Goal: Communication & Community: Answer question/provide support

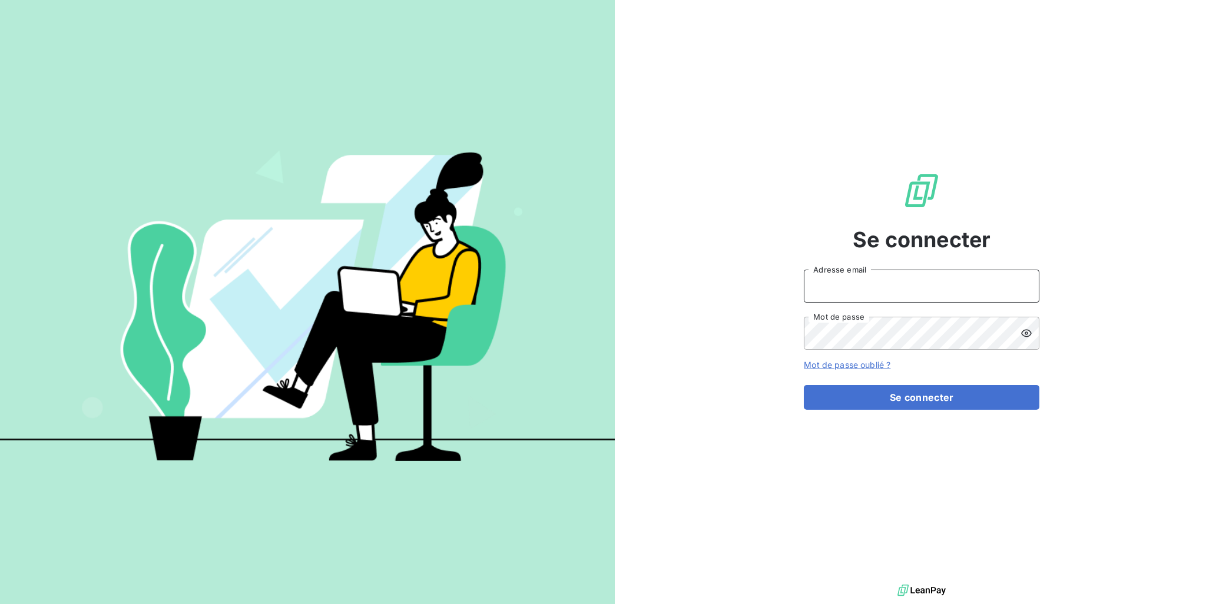
click at [855, 289] on input "Adresse email" at bounding box center [921, 286] width 235 height 33
type input "[EMAIL_ADDRESS][DOMAIN_NAME]"
click at [804, 385] on button "Se connecter" at bounding box center [921, 397] width 235 height 25
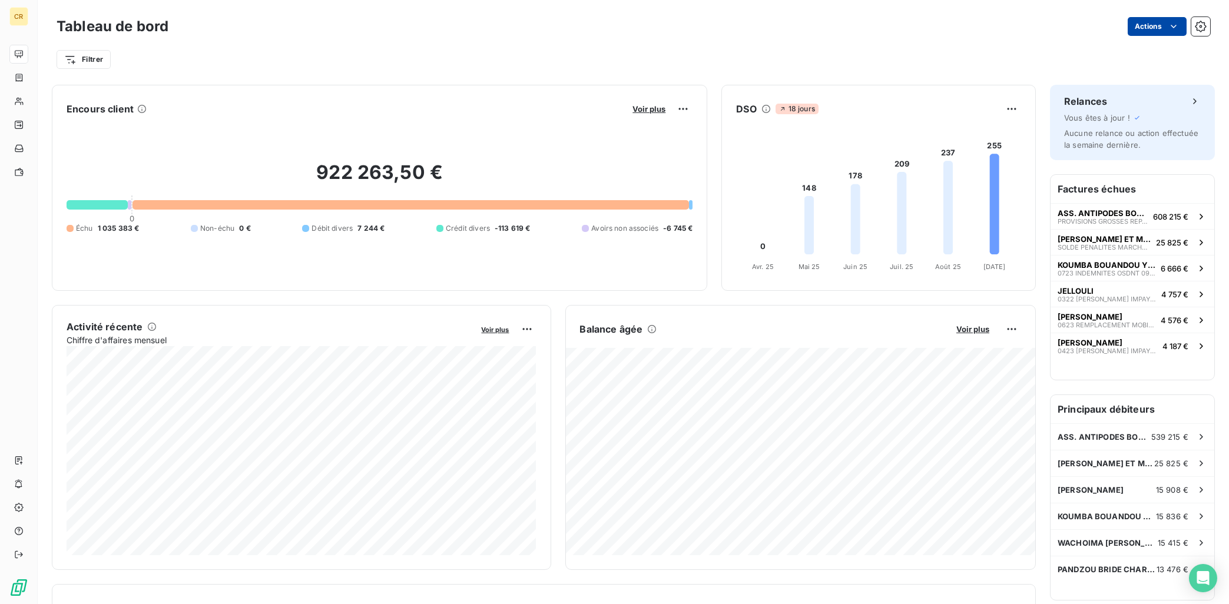
click at [1177, 26] on html "CR Tableau de bord Actions Filtrer Encours client Voir plus 922 263,50 € 0 Échu…" at bounding box center [614, 302] width 1229 height 604
click at [483, 29] on html "CR Tableau de bord Actions Exporter le tableau de bord Filtrer Encours client V…" at bounding box center [614, 302] width 1229 height 604
click at [1200, 26] on icon "button" at bounding box center [1200, 26] width 3 height 3
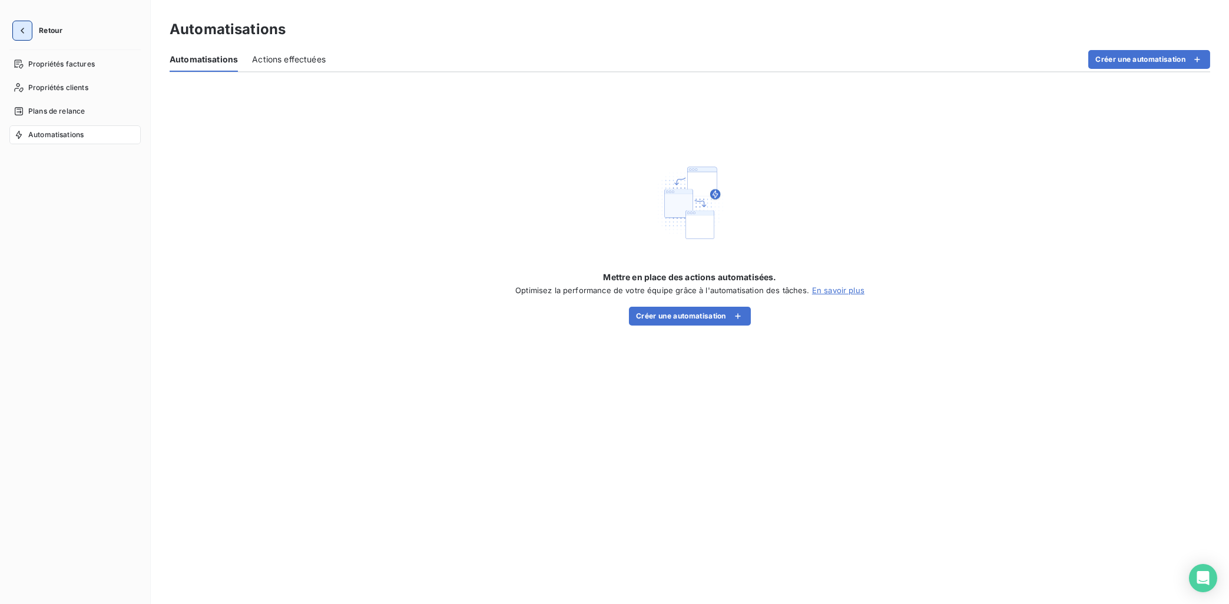
click at [24, 35] on icon "button" at bounding box center [22, 31] width 12 height 12
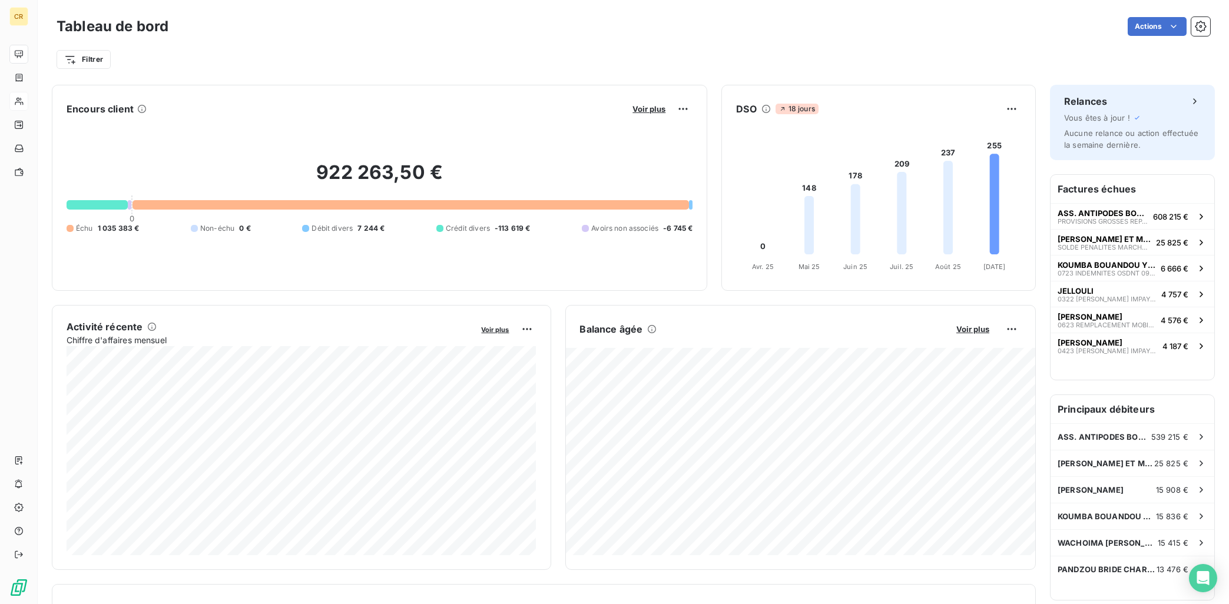
click at [24, 106] on icon at bounding box center [19, 101] width 10 height 9
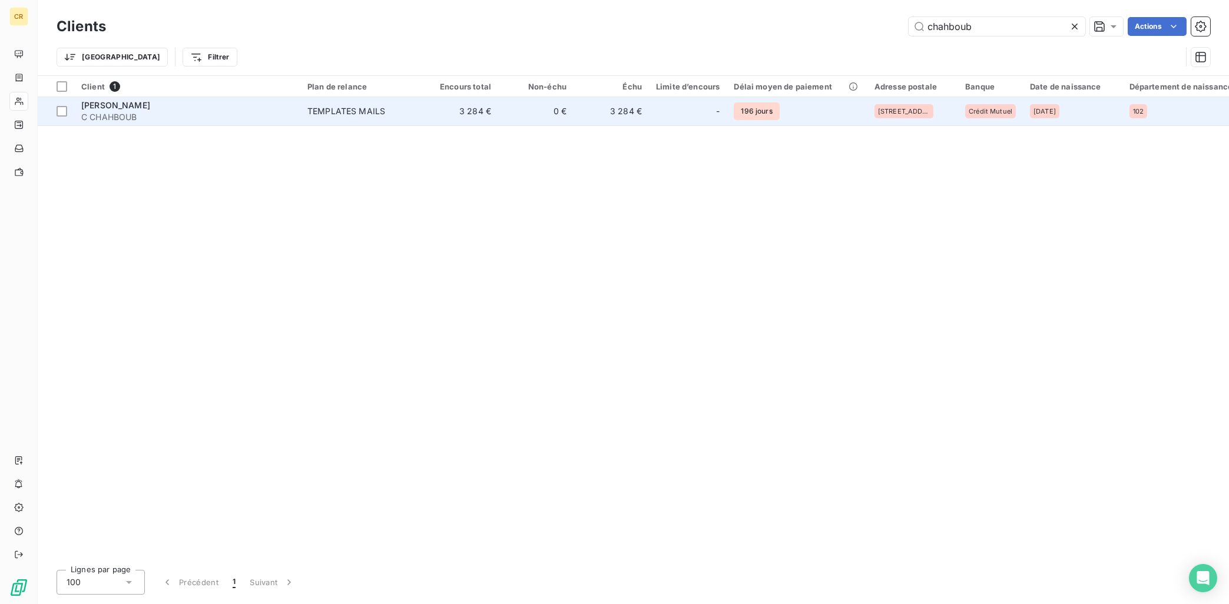
type input "chahboub"
click at [150, 106] on span "[PERSON_NAME]" at bounding box center [115, 105] width 69 height 10
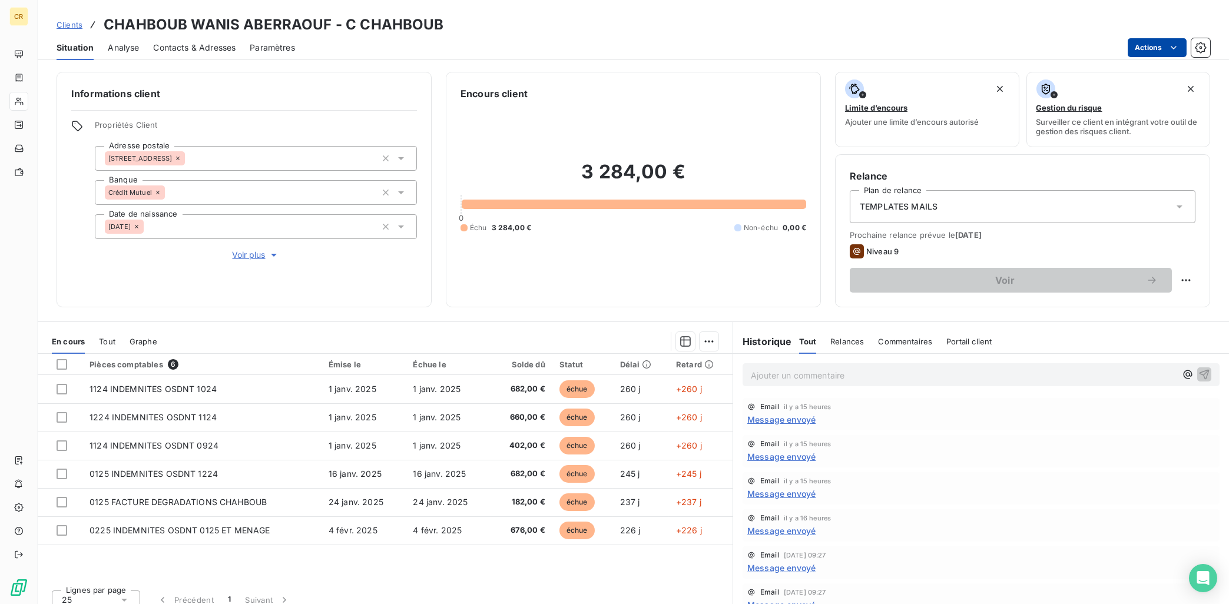
click at [1172, 44] on html "CR Clients CHAHBOUB WANIS ABERRAOUF - C CHAHBOUB Situation Analyse Contacts & A…" at bounding box center [614, 302] width 1229 height 604
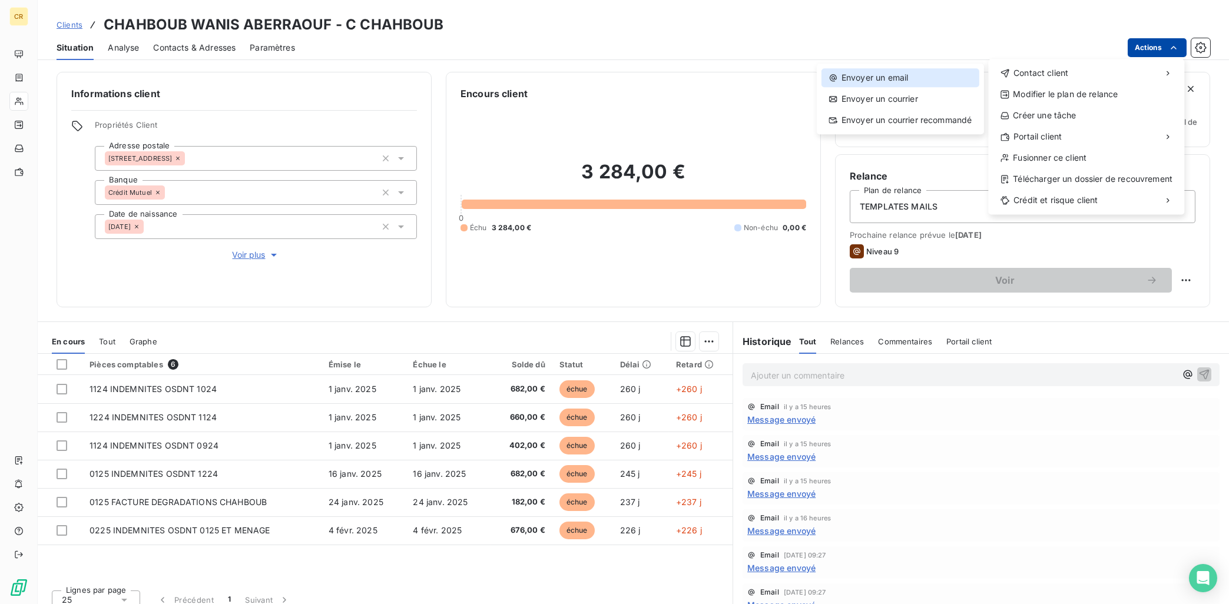
click at [897, 81] on div "Envoyer un email" at bounding box center [900, 77] width 158 height 19
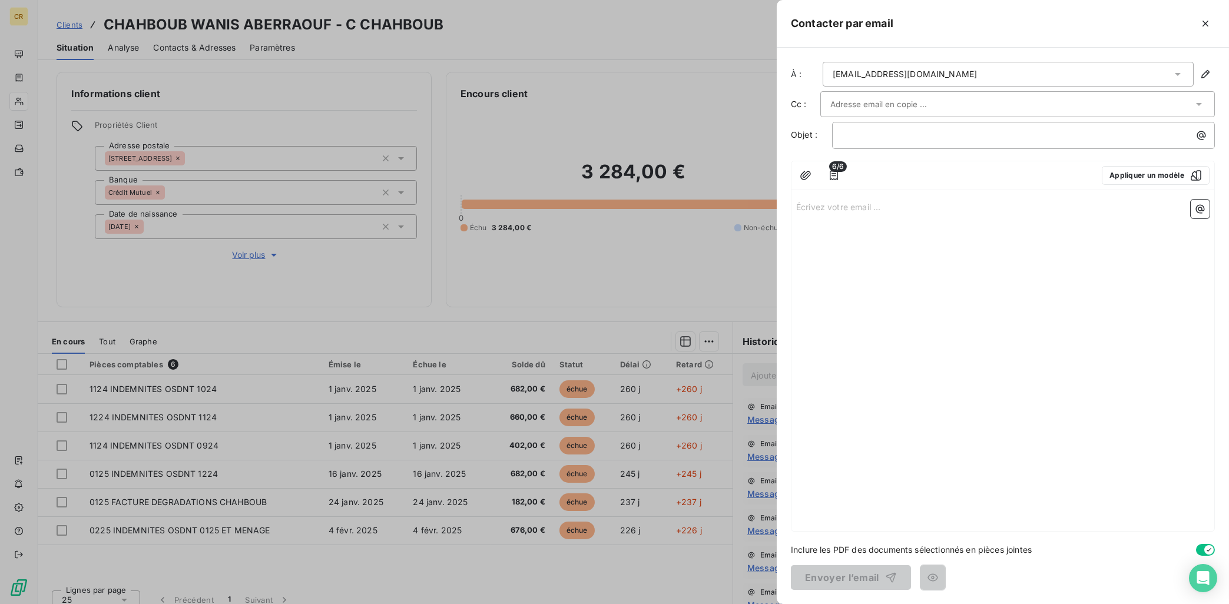
click at [890, 106] on input "text" at bounding box center [893, 104] width 127 height 18
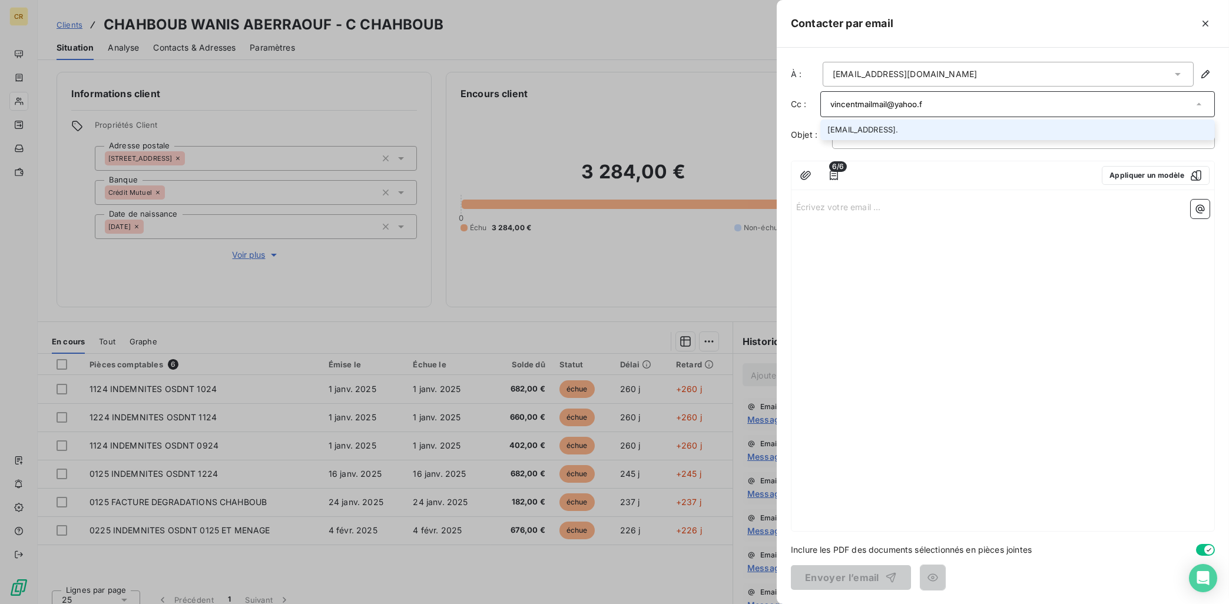
type input "[EMAIL_ADDRESS][DOMAIN_NAME]"
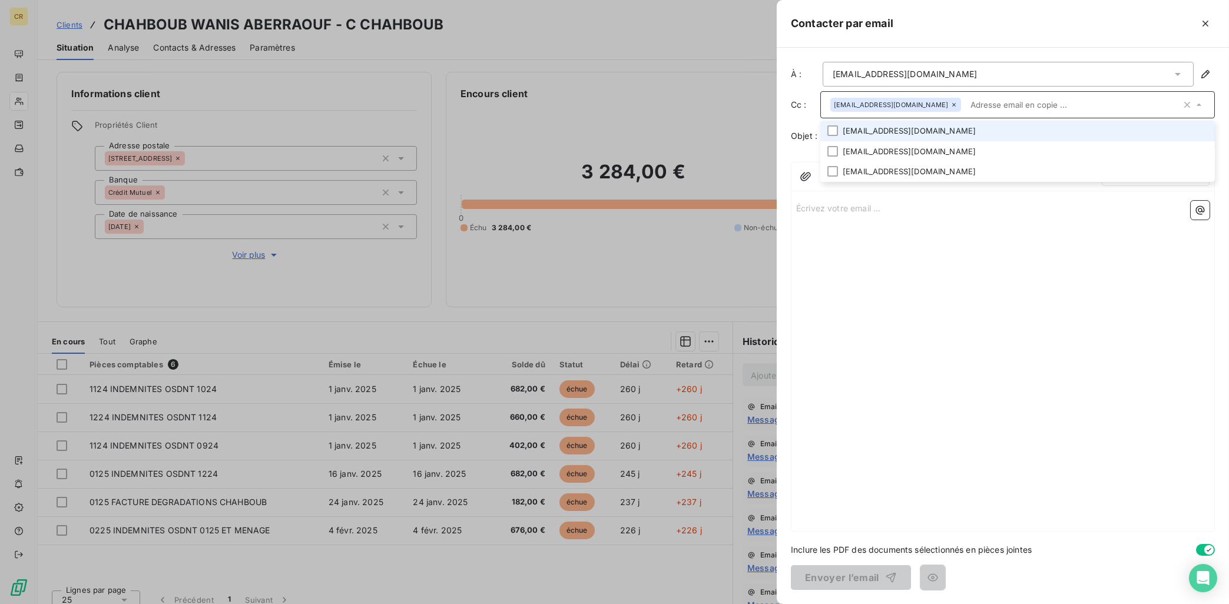
click at [1122, 334] on div "Écrivez votre email ... ﻿" at bounding box center [1002, 363] width 423 height 335
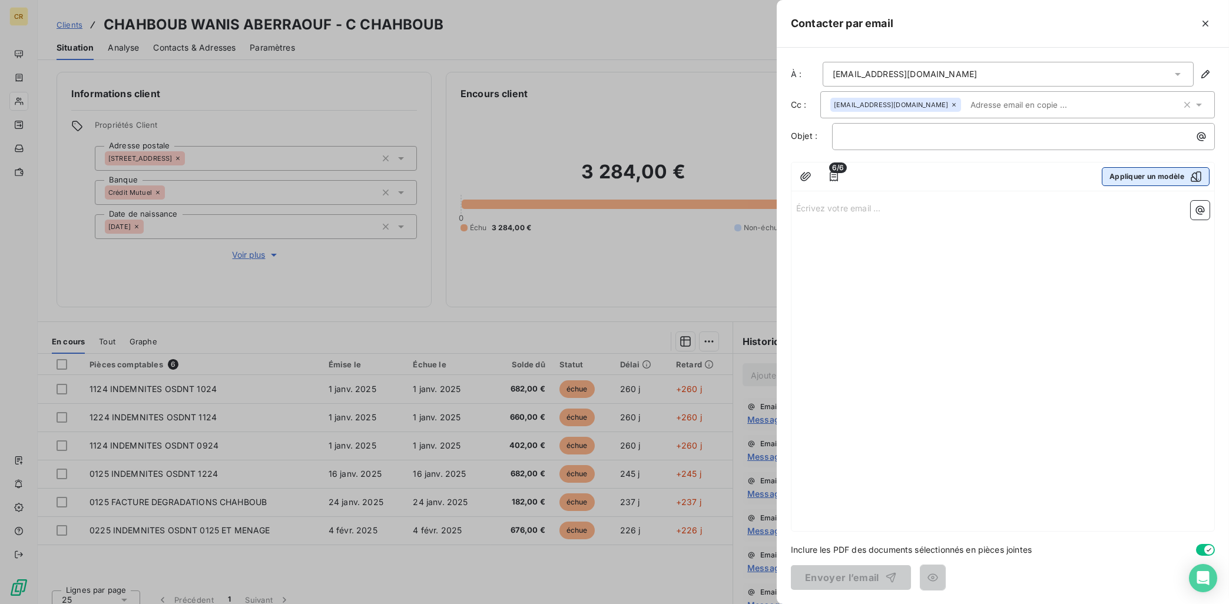
click at [1149, 175] on button "Appliquer un modèle" at bounding box center [1155, 176] width 108 height 19
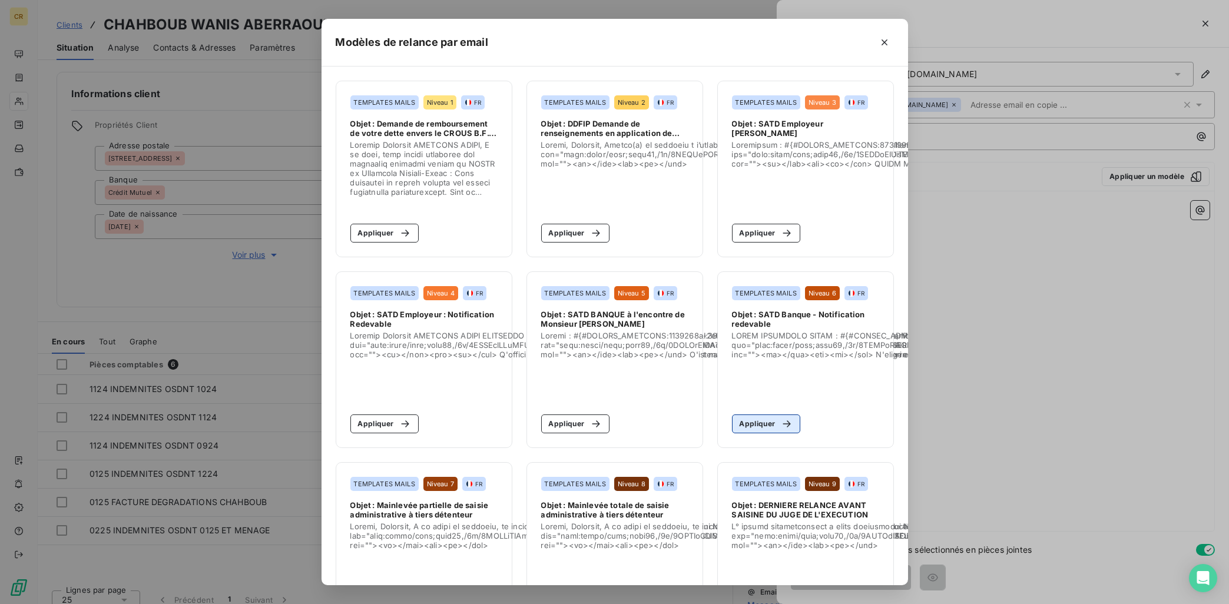
click at [761, 422] on button "Appliquer" at bounding box center [766, 423] width 69 height 19
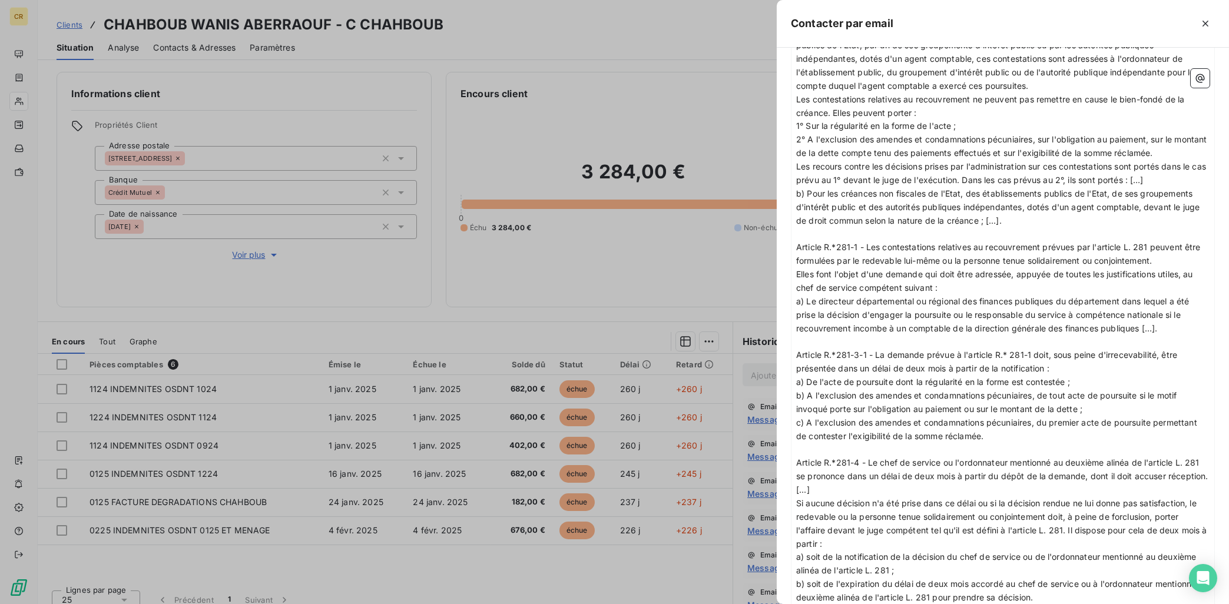
scroll to position [1383, 0]
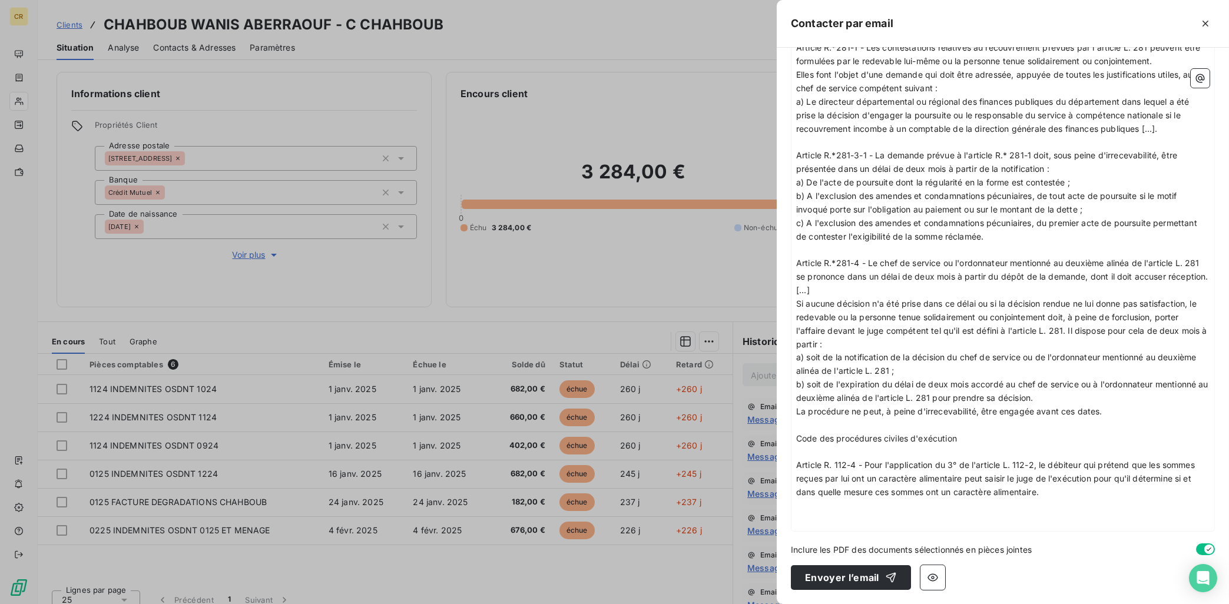
drag, startPoint x: 830, startPoint y: 580, endPoint x: 912, endPoint y: 483, distance: 126.9
click at [912, 483] on div "À : [EMAIL_ADDRESS][DOMAIN_NAME] Cc : [EMAIL_ADDRESS][DOMAIN_NAME] Objet : SATD…" at bounding box center [1002, 326] width 452 height 556
click at [842, 576] on button "Envoyer l’email" at bounding box center [851, 577] width 120 height 25
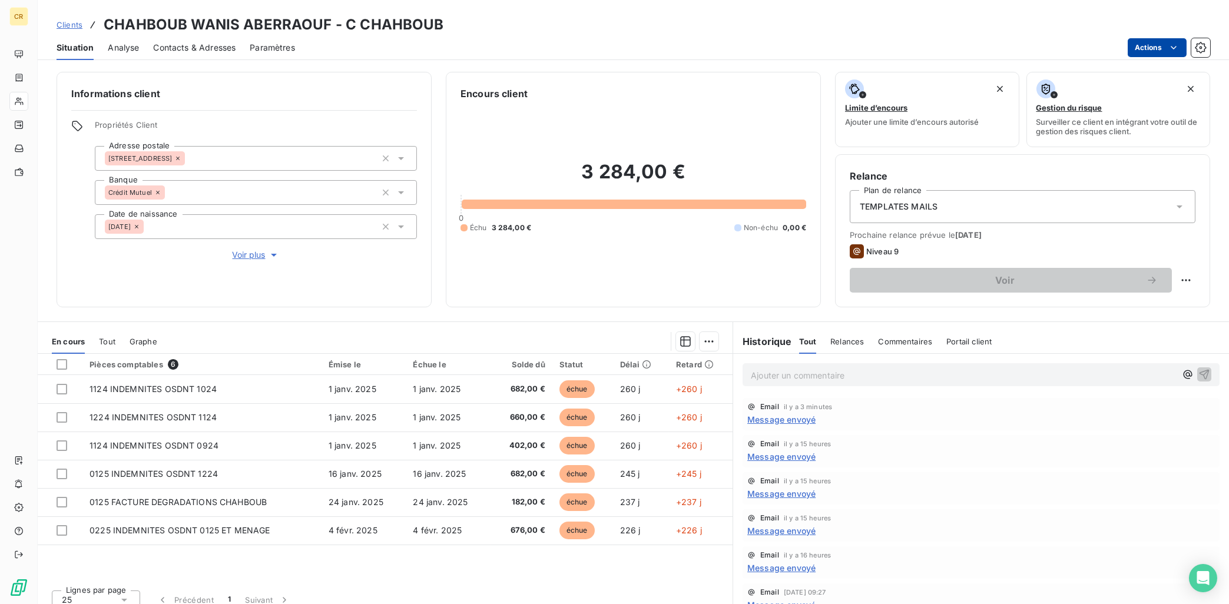
click at [1176, 48] on html "CR Clients CHAHBOUB WANIS ABERRAOUF - C CHAHBOUB Situation Analyse Contacts & A…" at bounding box center [614, 302] width 1229 height 604
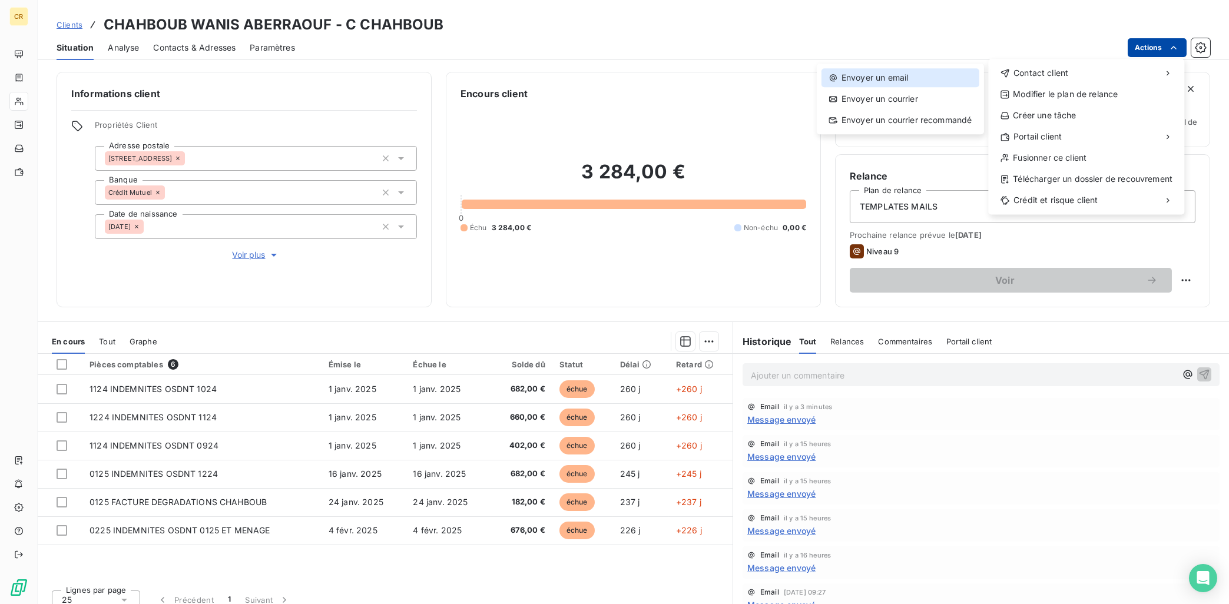
click at [859, 81] on div "Envoyer un email" at bounding box center [900, 77] width 158 height 19
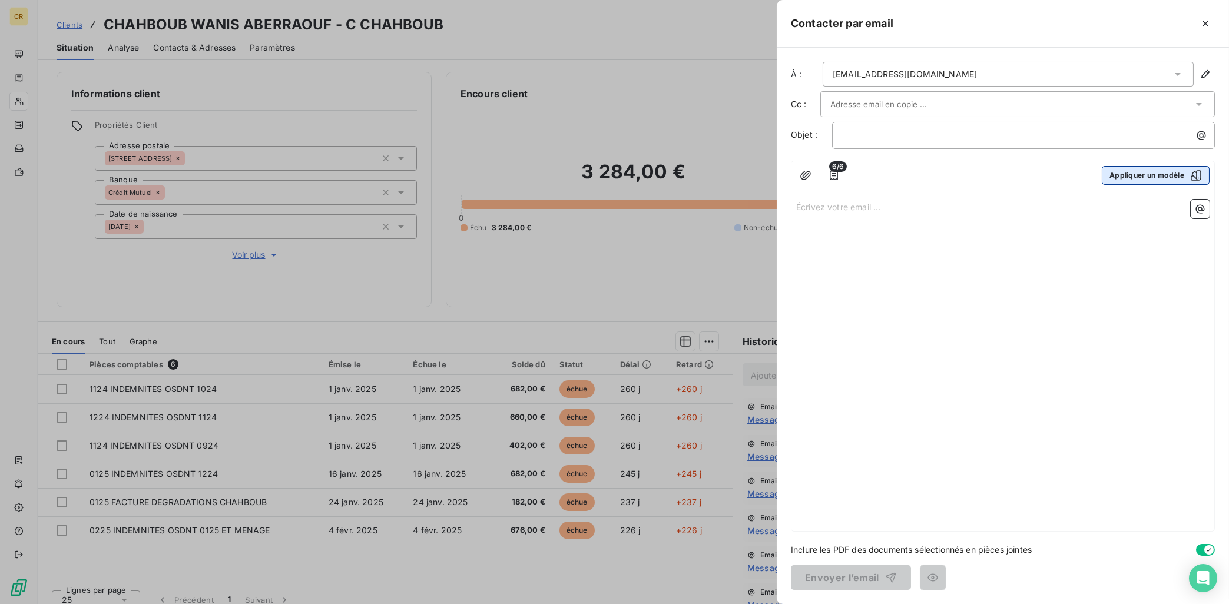
click at [1133, 178] on button "Appliquer un modèle" at bounding box center [1155, 175] width 108 height 19
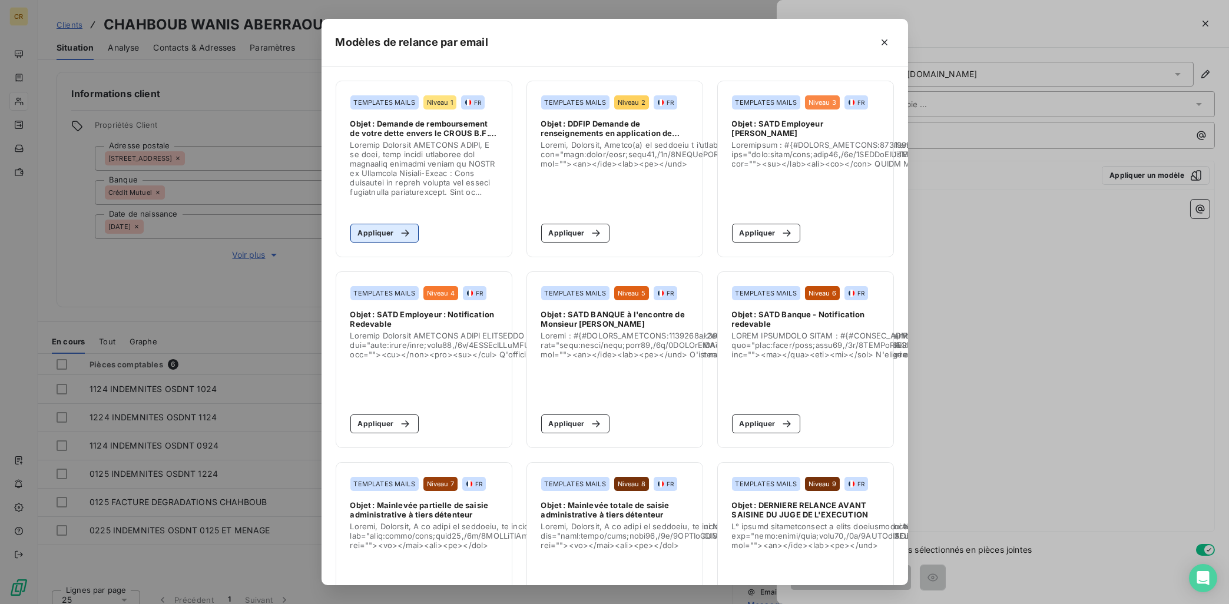
click at [379, 236] on button "Appliquer" at bounding box center [384, 233] width 69 height 19
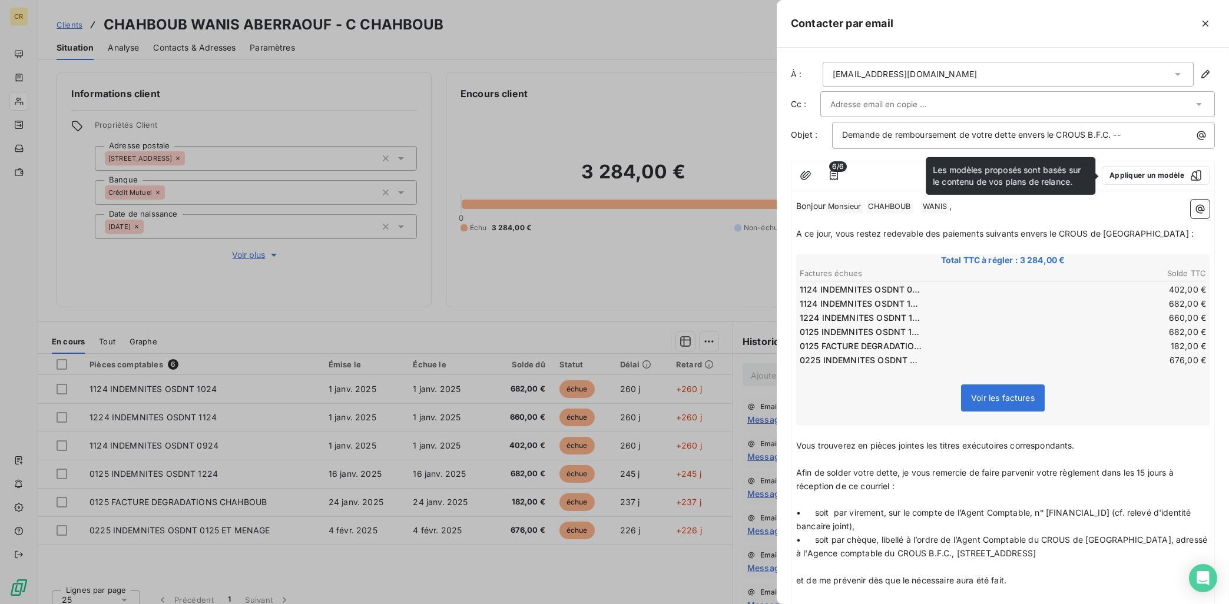
scroll to position [317, 0]
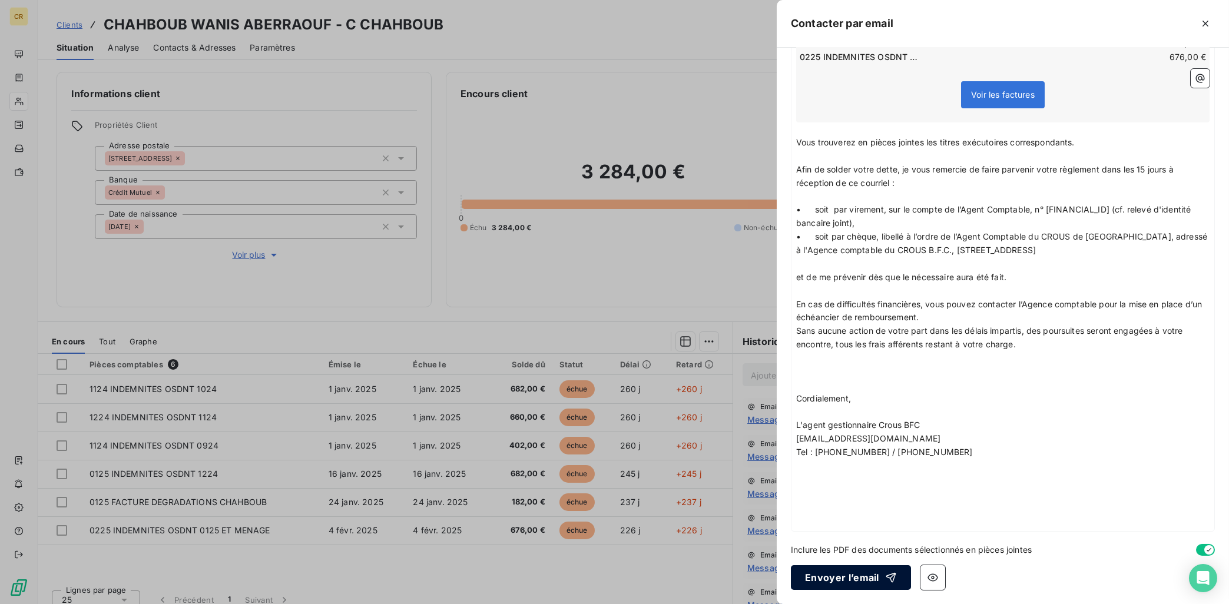
click at [843, 579] on button "Envoyer l’email" at bounding box center [851, 577] width 120 height 25
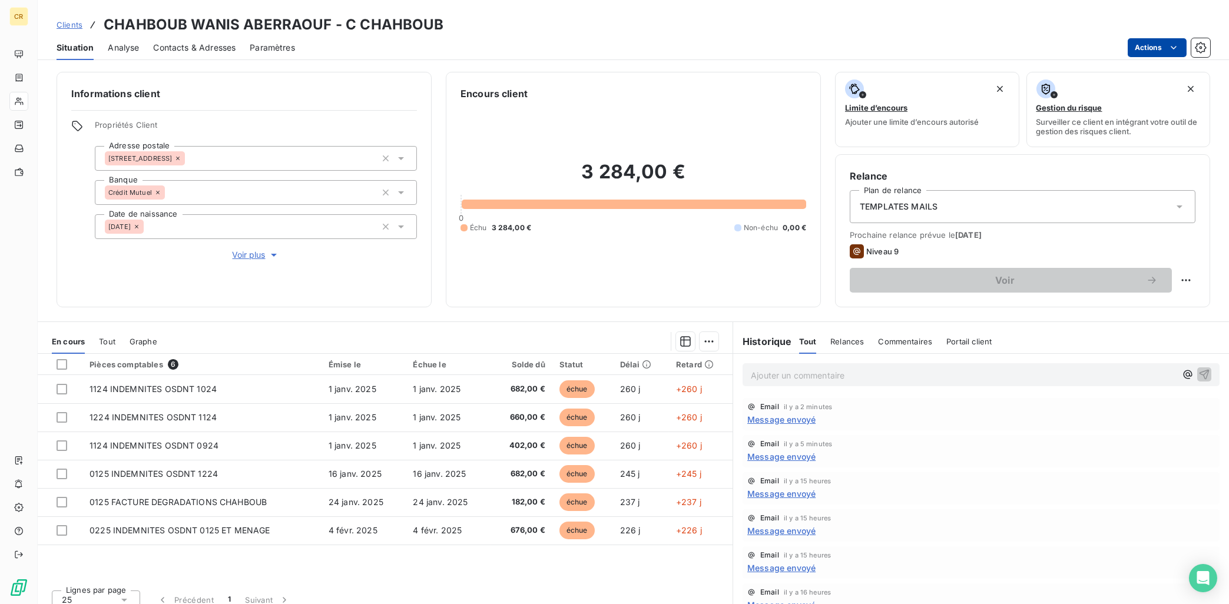
click at [1174, 45] on html "CR Clients CHAHBOUB WANIS ABERRAOUF - C CHAHBOUB Situation Analyse Contacts & A…" at bounding box center [614, 302] width 1229 height 604
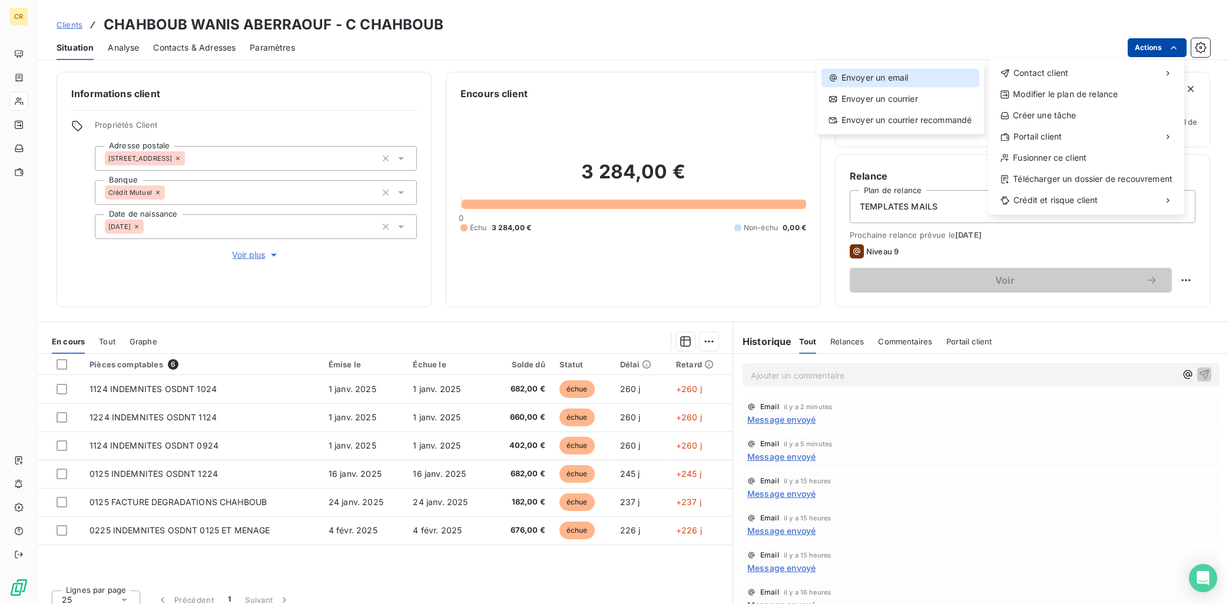
click at [941, 74] on div "Envoyer un email" at bounding box center [900, 77] width 158 height 19
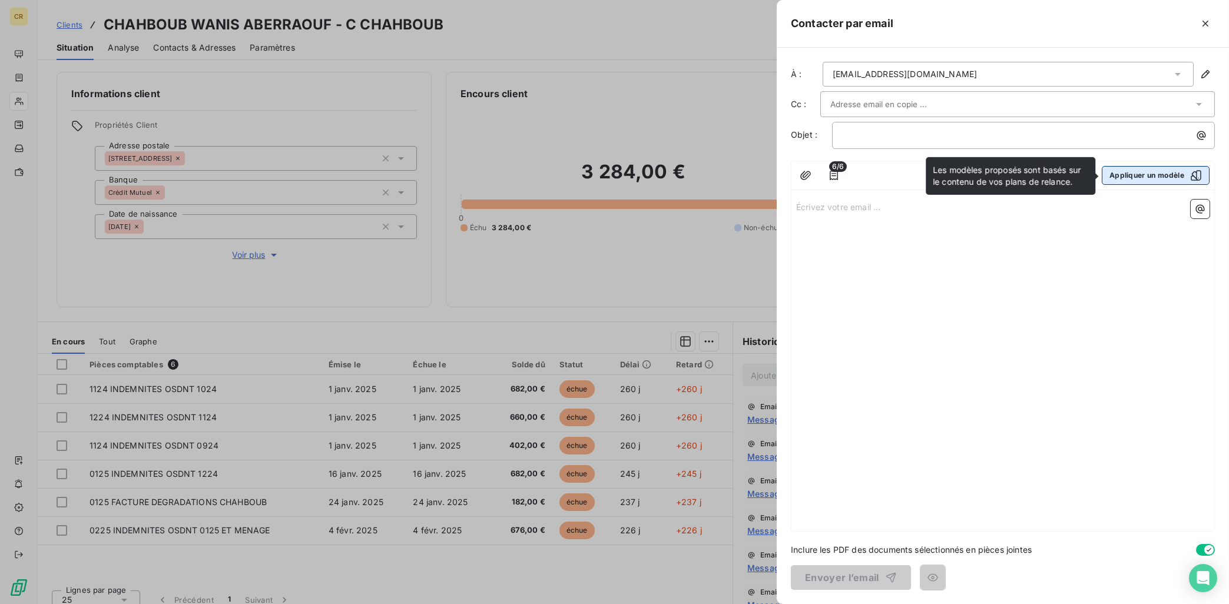
click at [1138, 175] on button "Appliquer un modèle" at bounding box center [1155, 175] width 108 height 19
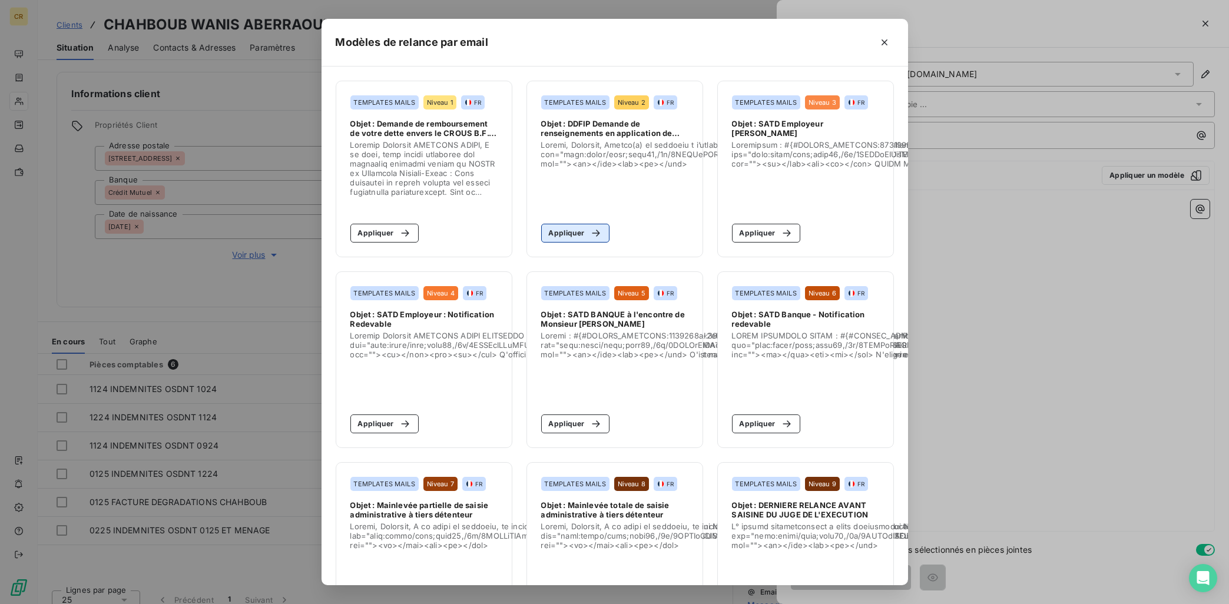
click at [570, 234] on button "Appliquer" at bounding box center [575, 233] width 69 height 19
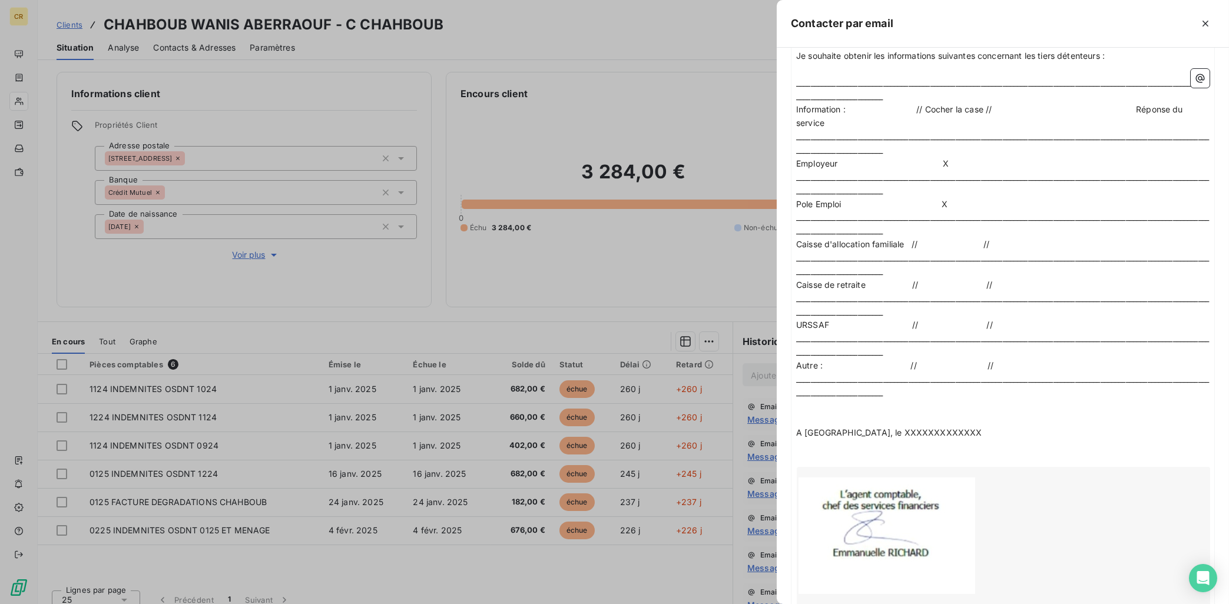
scroll to position [1047, 0]
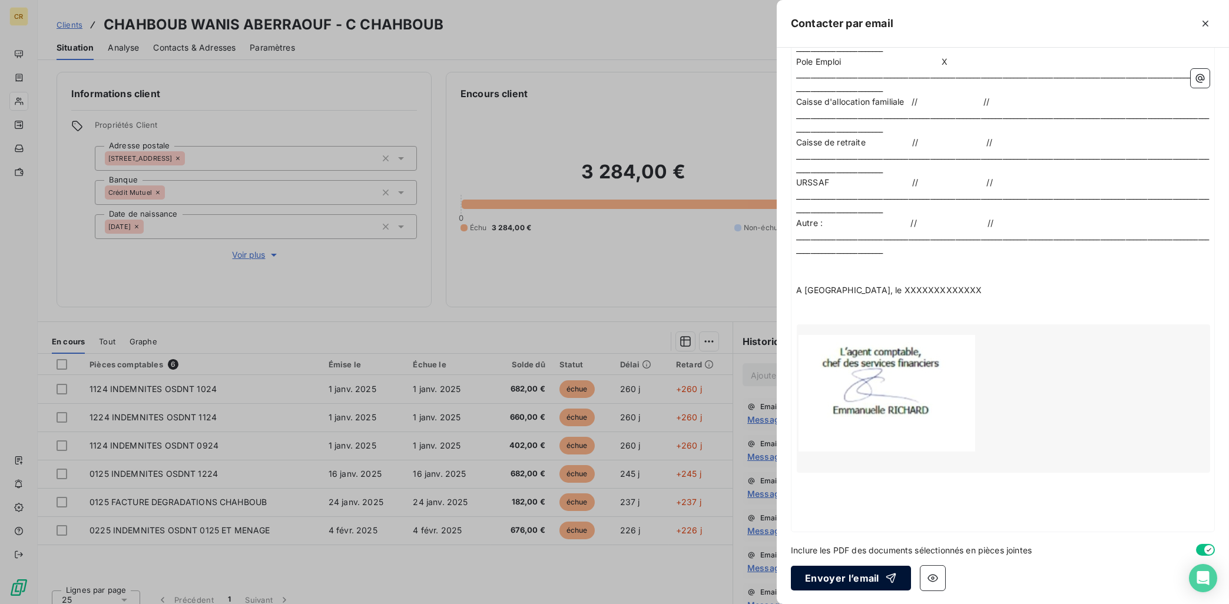
click at [858, 575] on button "Envoyer l’email" at bounding box center [851, 578] width 120 height 25
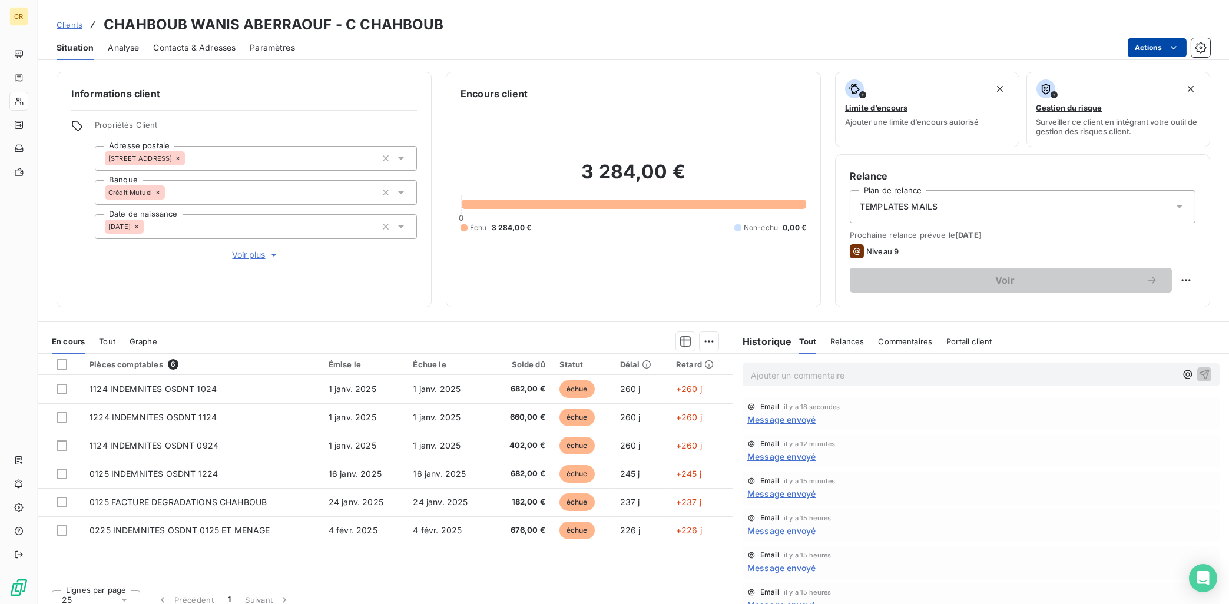
click at [1174, 47] on html "CR Clients CHAHBOUB WANIS ABERRAOUF - C CHAHBOUB Situation Analyse Contacts & A…" at bounding box center [614, 302] width 1229 height 604
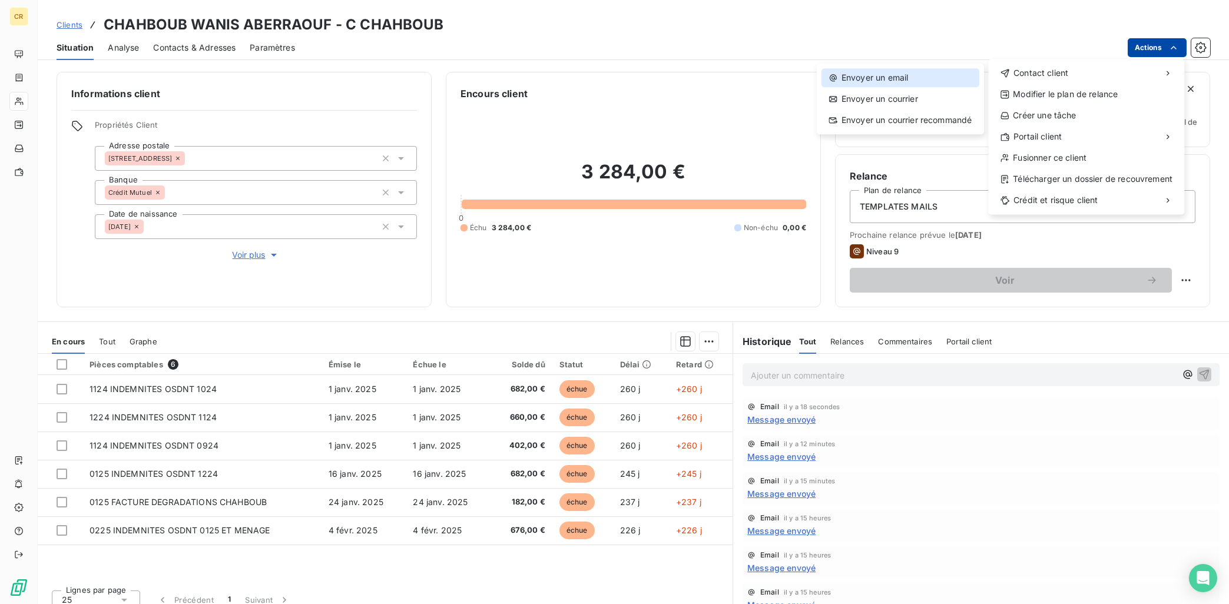
click at [925, 78] on div "Envoyer un email" at bounding box center [900, 77] width 158 height 19
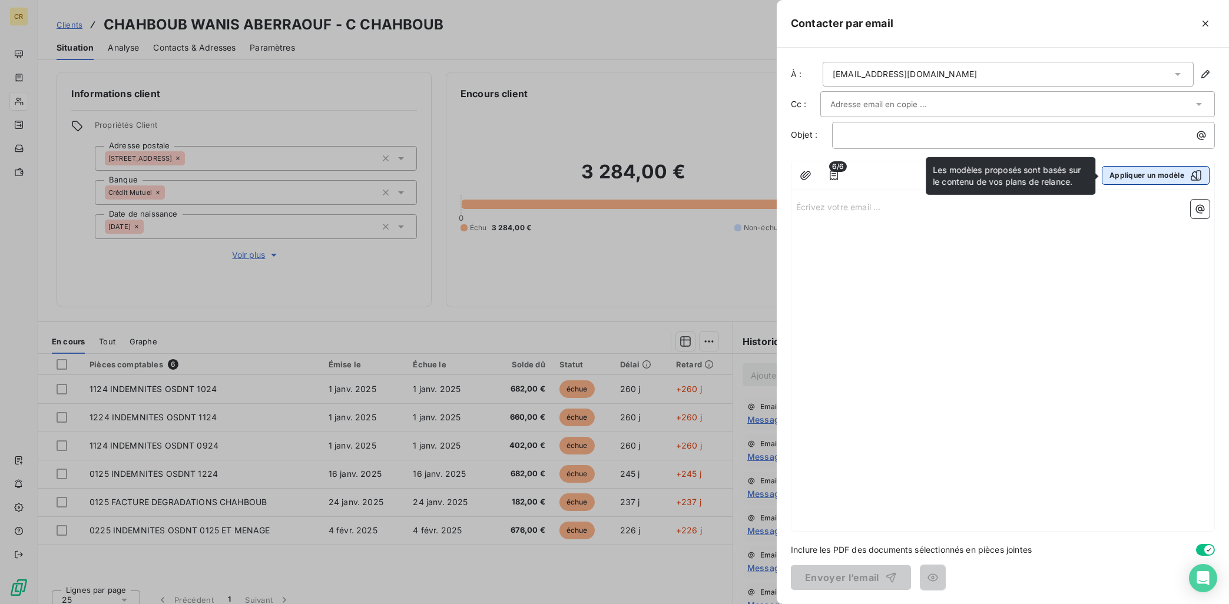
click at [1162, 177] on button "Appliquer un modèle" at bounding box center [1155, 175] width 108 height 19
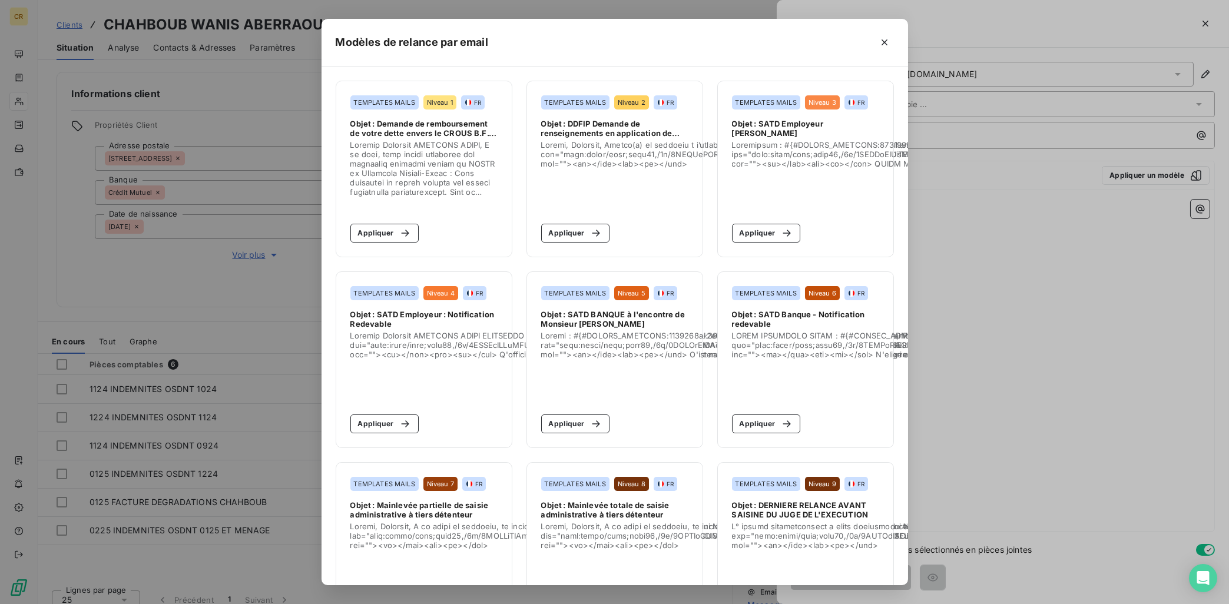
scroll to position [68, 0]
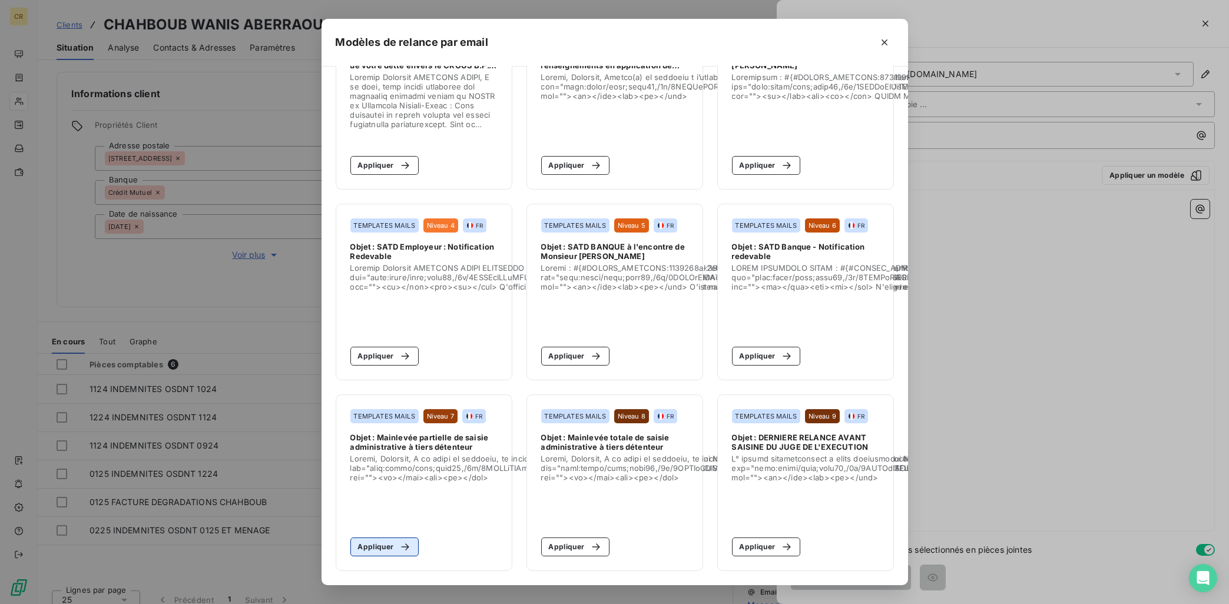
click at [378, 547] on button "Appliquer" at bounding box center [384, 546] width 69 height 19
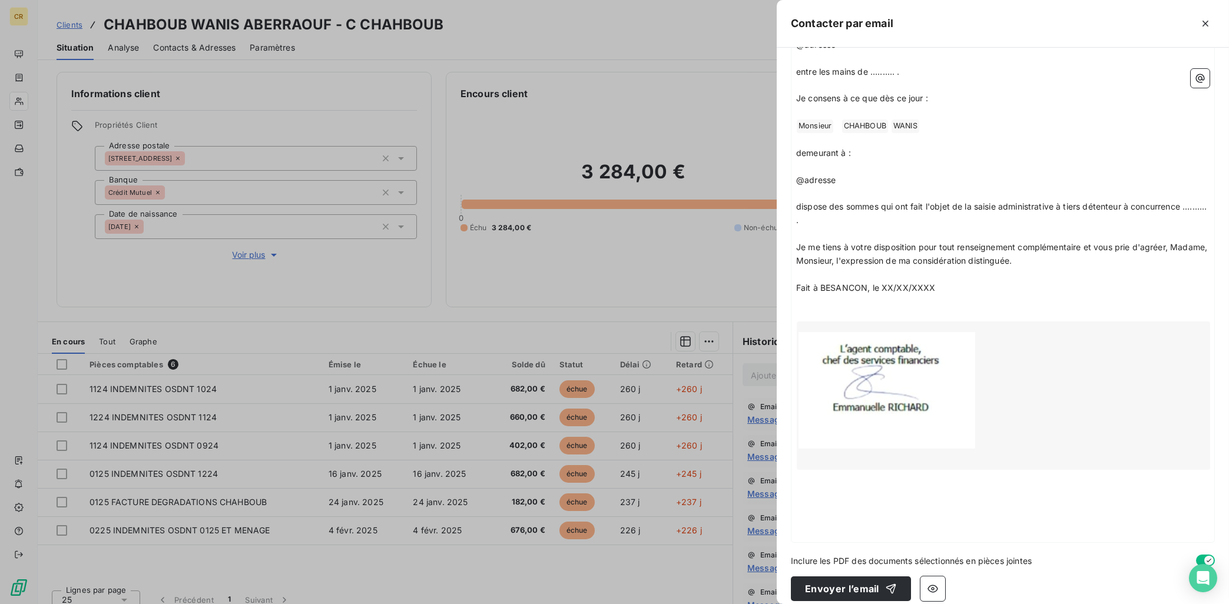
scroll to position [307, 0]
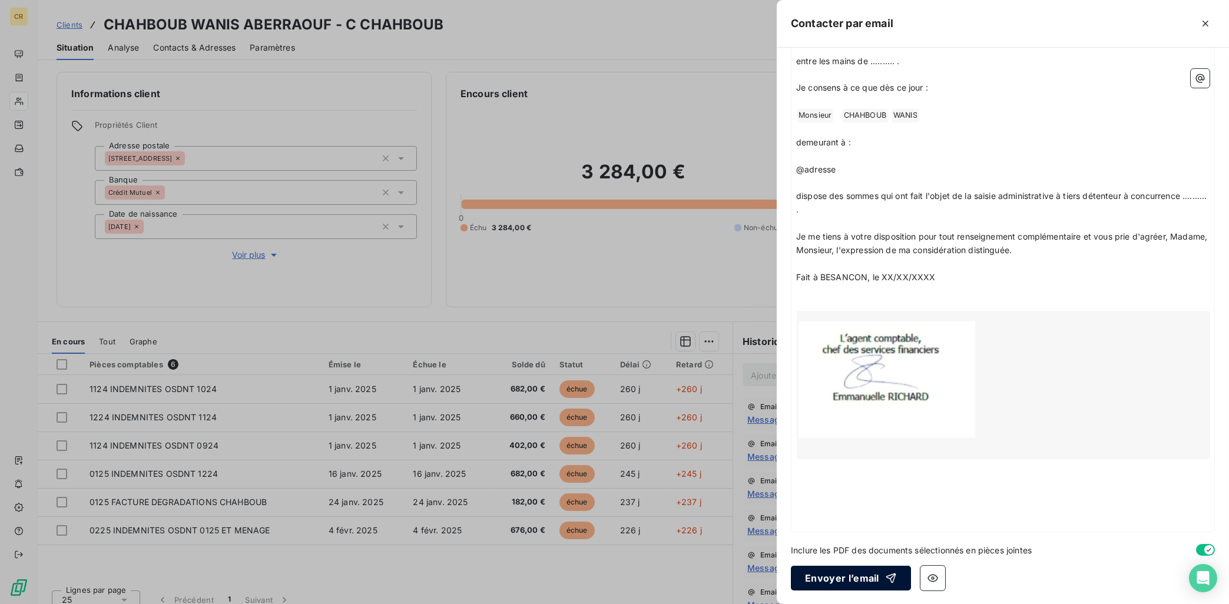
click at [854, 575] on button "Envoyer l’email" at bounding box center [851, 578] width 120 height 25
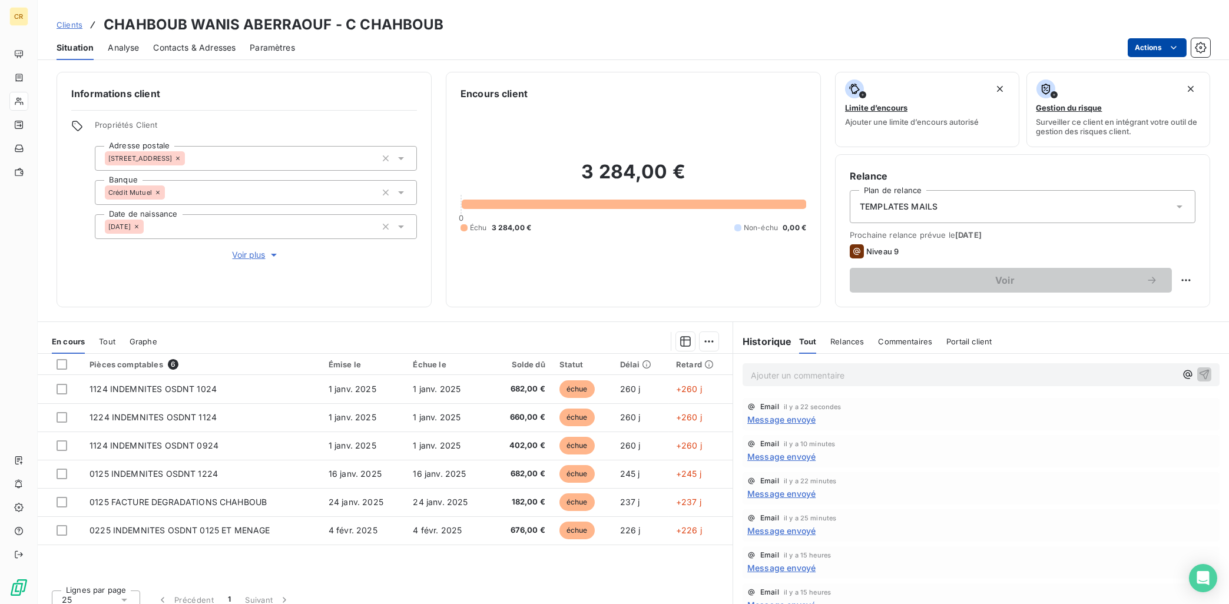
click at [1174, 46] on html "CR Clients CHAHBOUB WANIS ABERRAOUF - C CHAHBOUB Situation Analyse Contacts & A…" at bounding box center [614, 302] width 1229 height 604
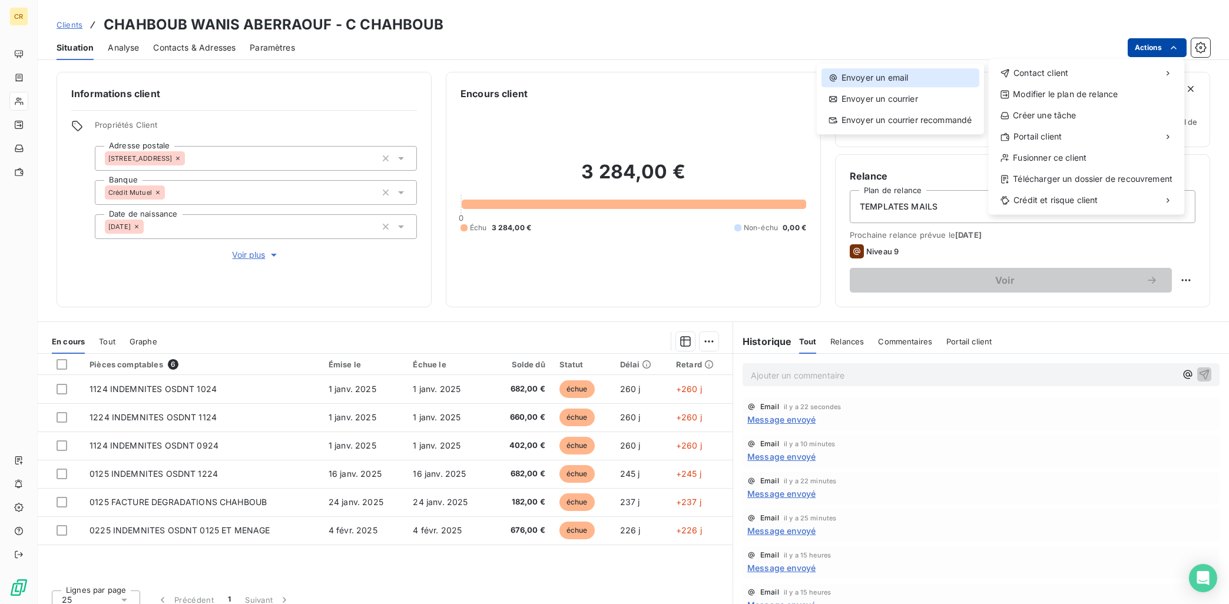
click at [929, 77] on div "Envoyer un email" at bounding box center [900, 77] width 158 height 19
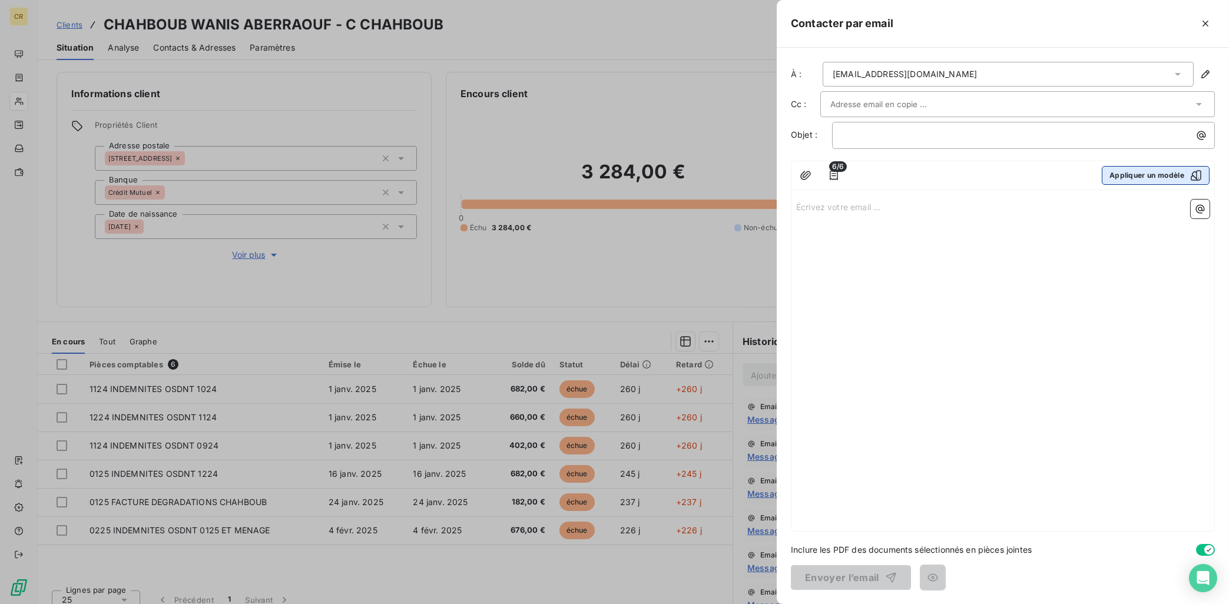
click at [1153, 174] on button "Appliquer un modèle" at bounding box center [1155, 175] width 108 height 19
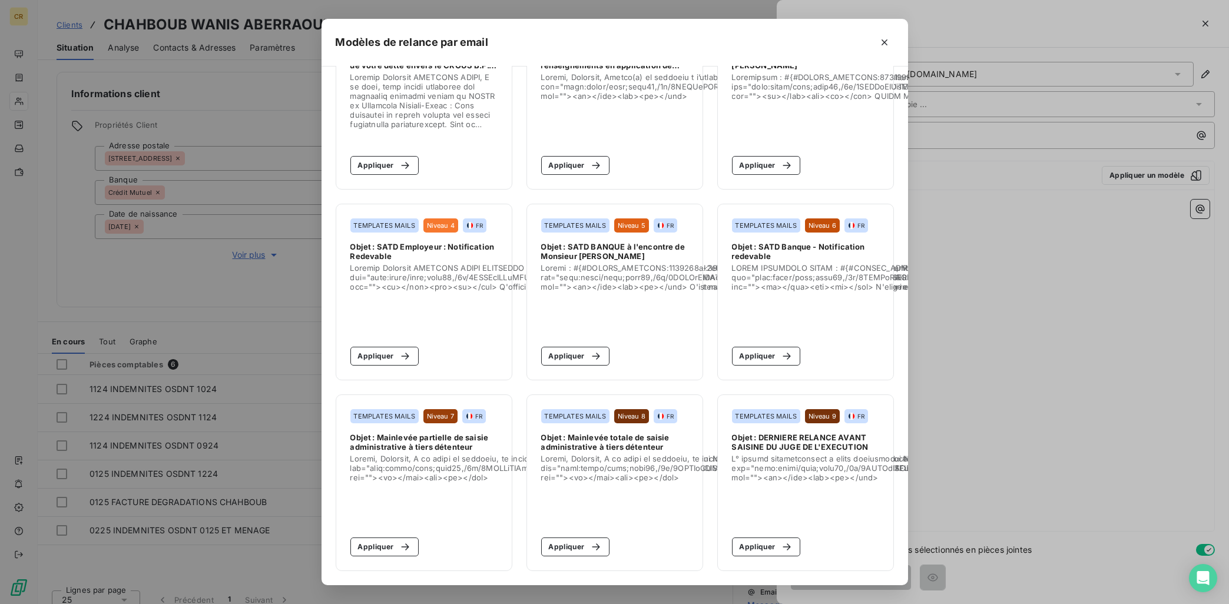
scroll to position [0, 0]
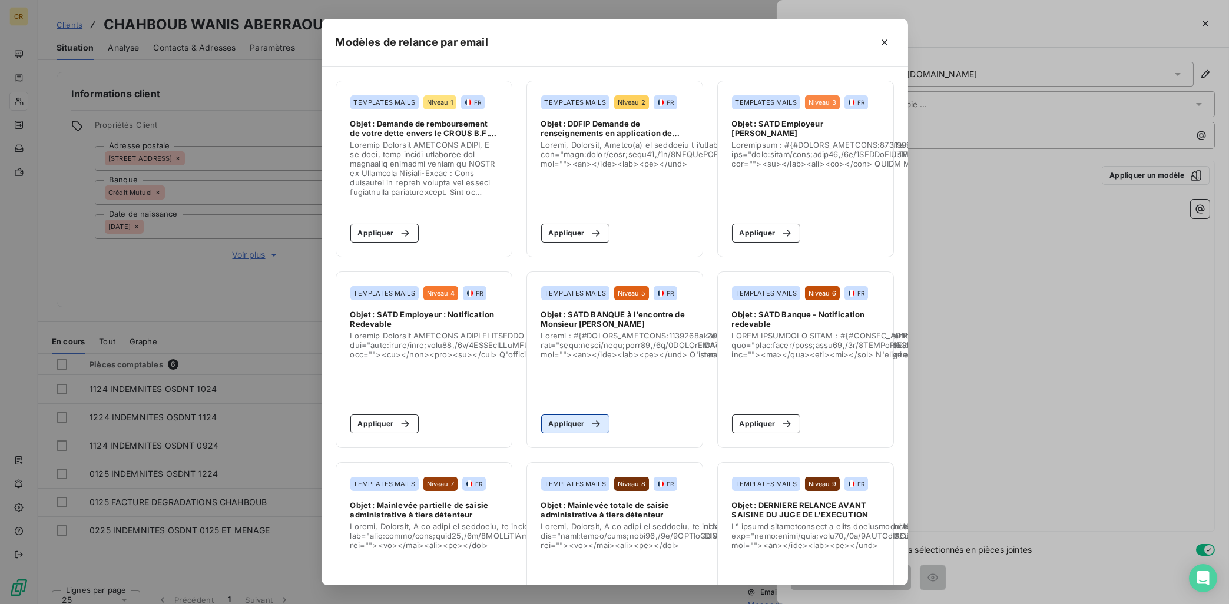
click at [565, 426] on button "Appliquer" at bounding box center [575, 423] width 69 height 19
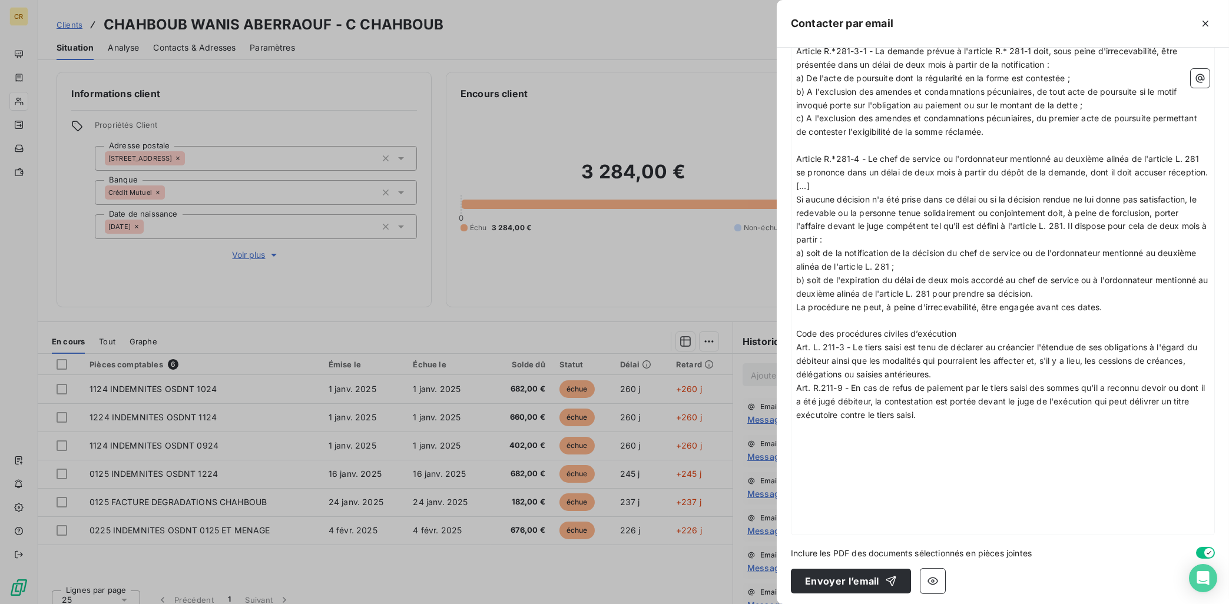
scroll to position [1601, 0]
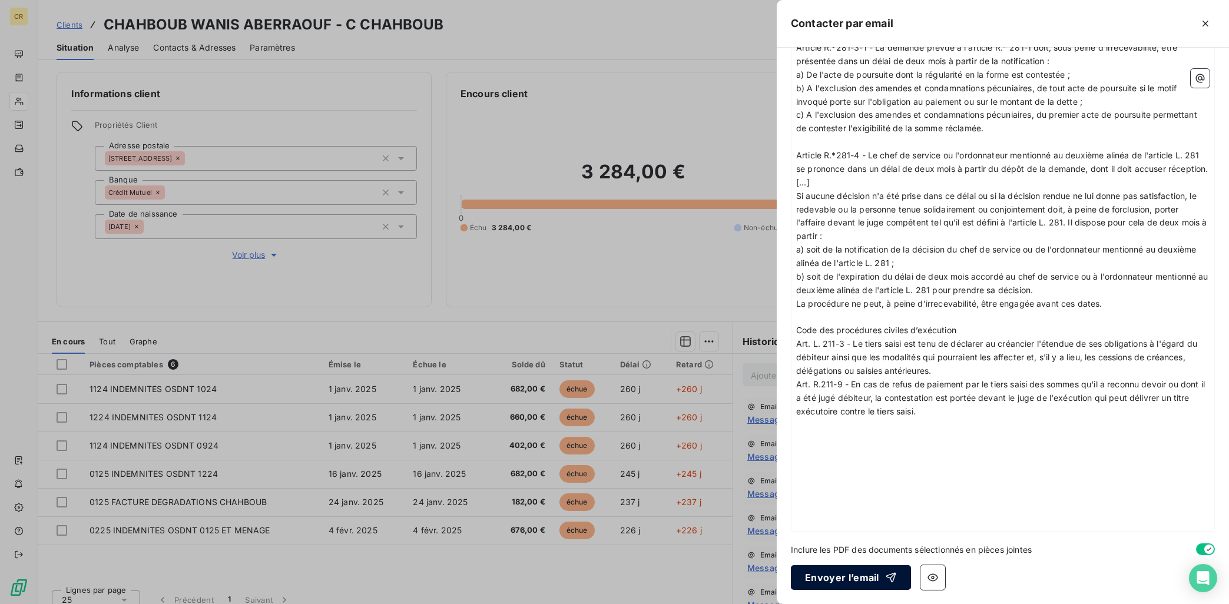
click at [857, 575] on button "Envoyer l’email" at bounding box center [851, 577] width 120 height 25
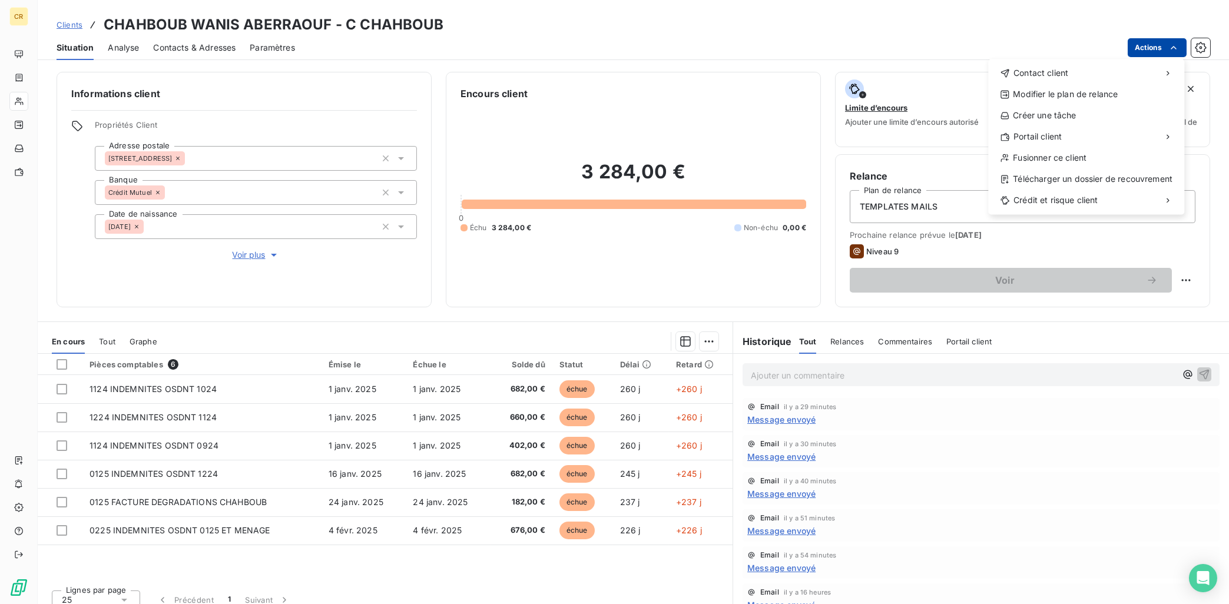
click at [1174, 49] on html "CR Clients CHAHBOUB WANIS ABERRAOUF - C CHAHBOUB Situation Analyse Contacts & A…" at bounding box center [614, 302] width 1229 height 604
click at [936, 95] on div "Envoyer un courrier" at bounding box center [900, 98] width 158 height 19
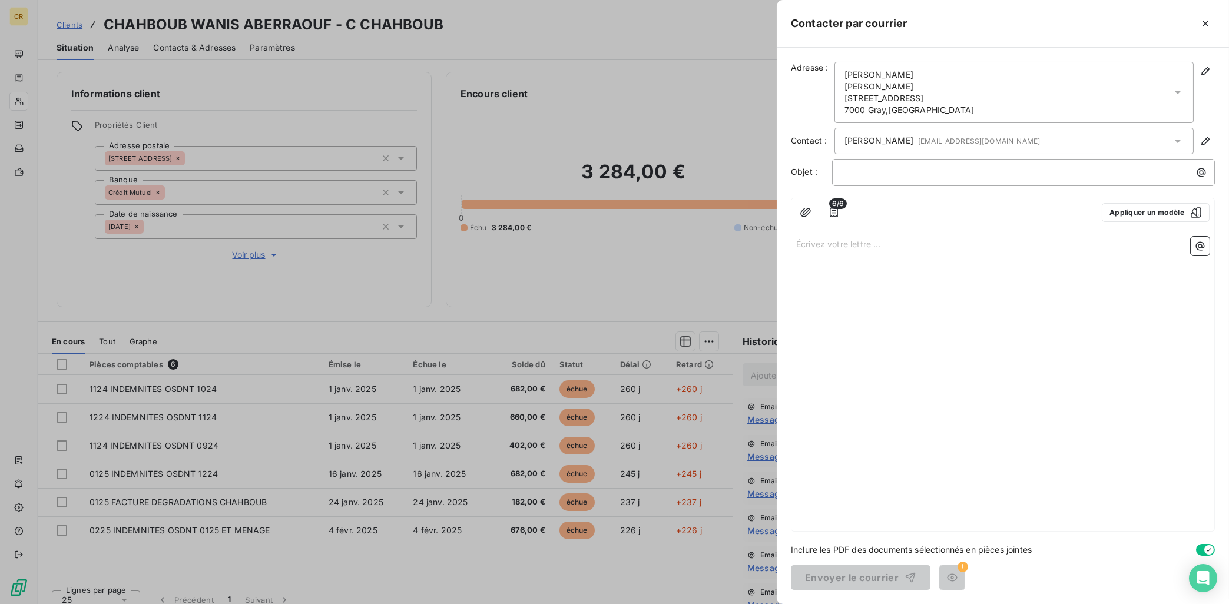
click at [691, 98] on div at bounding box center [614, 302] width 1229 height 604
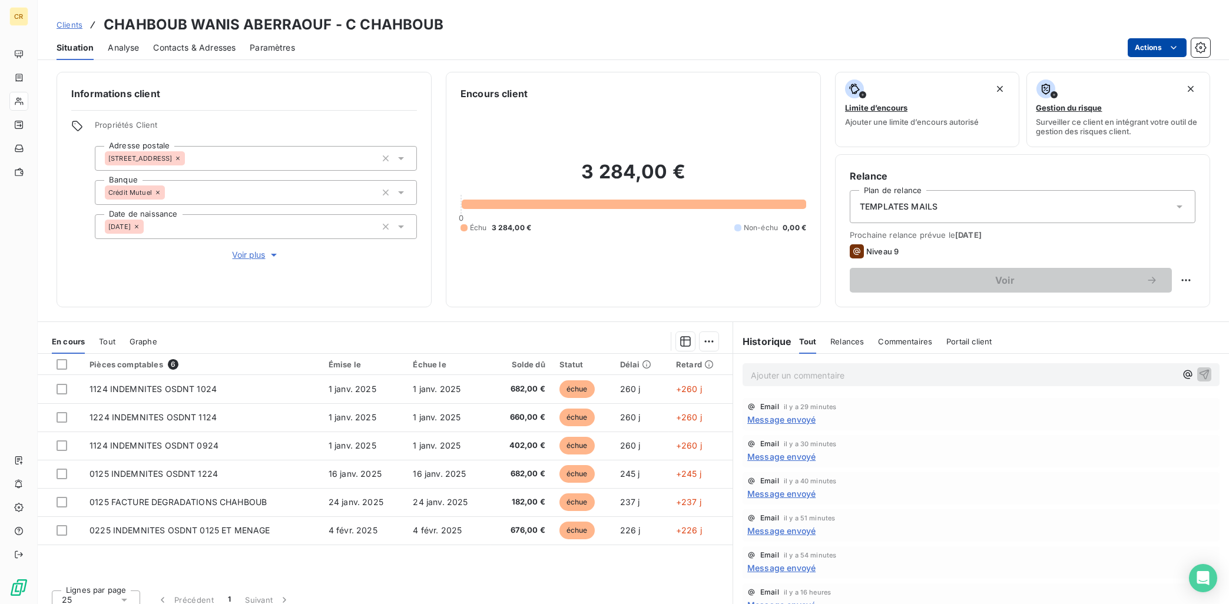
click at [201, 49] on span "Contacts & Adresses" at bounding box center [194, 48] width 82 height 12
